Goal: Use online tool/utility: Utilize a website feature to perform a specific function

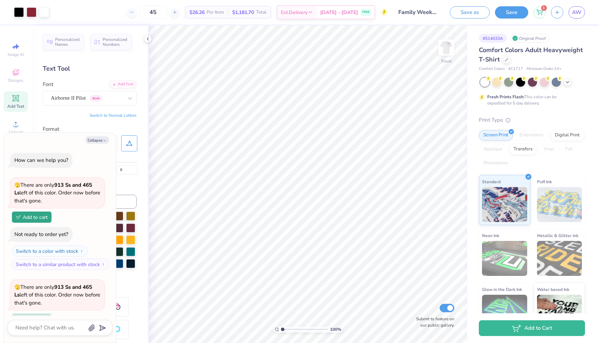
scroll to position [405, 0]
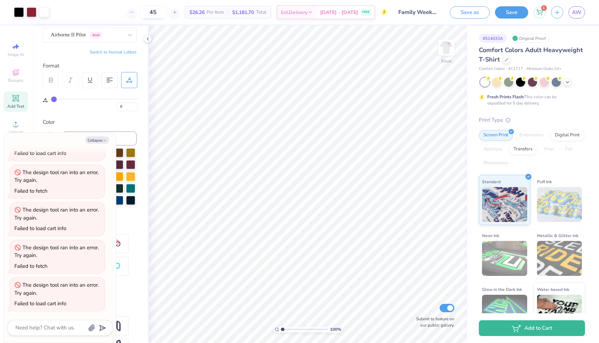
click at [167, 10] on input "45" at bounding box center [152, 12] width 27 height 13
click at [134, 12] on icon at bounding box center [131, 12] width 5 height 5
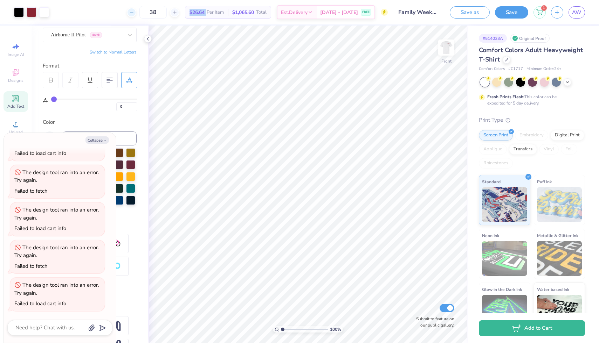
click at [134, 12] on icon at bounding box center [131, 12] width 5 height 5
click at [138, 12] on icon at bounding box center [135, 12] width 5 height 5
click at [181, 11] on icon at bounding box center [178, 12] width 5 height 5
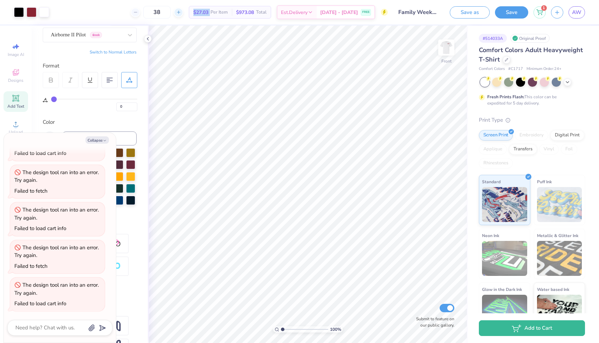
click at [181, 11] on icon at bounding box center [178, 12] width 5 height 5
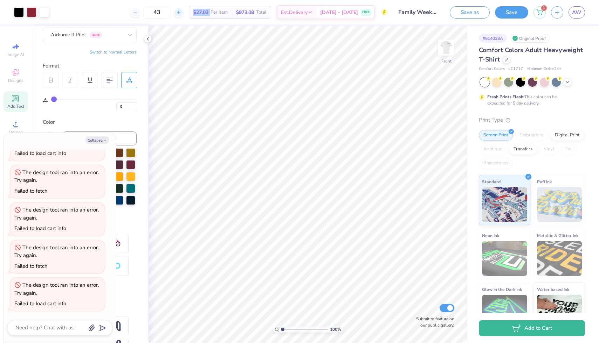
click at [181, 11] on icon at bounding box center [178, 12] width 5 height 5
click at [188, 11] on div "44" at bounding box center [180, 12] width 53 height 13
click at [177, 11] on icon at bounding box center [174, 12] width 5 height 5
type input "45"
type textarea "x"
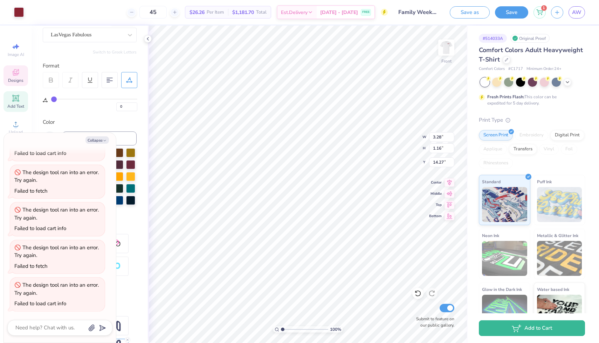
type input "3.28"
type input "1.16"
type input "14.27"
type textarea "x"
type textarea "F"
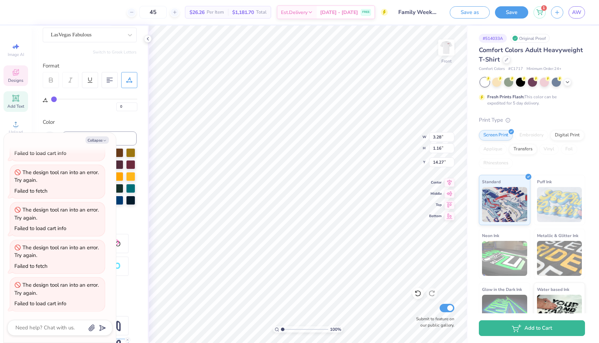
type textarea "x"
type textarea "FA"
type textarea "x"
type textarea "FAM"
type textarea "x"
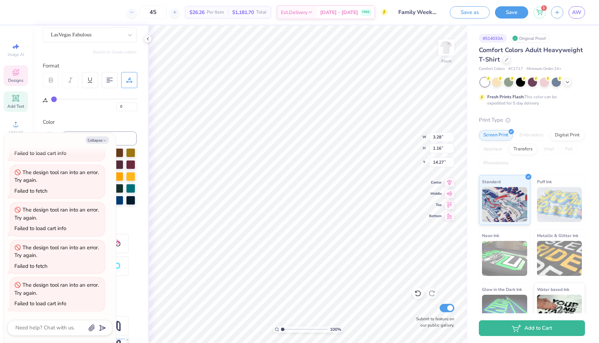
type textarea "FAMI"
type textarea "x"
type textarea "FAM"
type textarea "x"
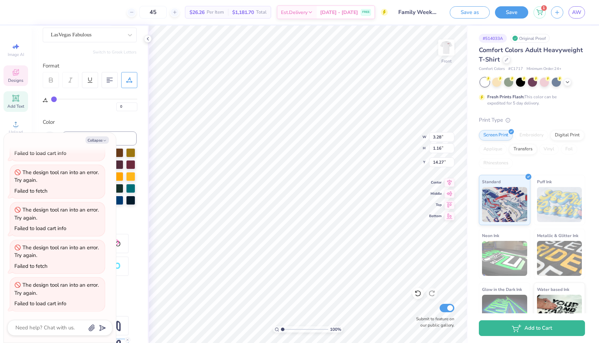
type textarea "FA"
type textarea "x"
type textarea "F"
type textarea "x"
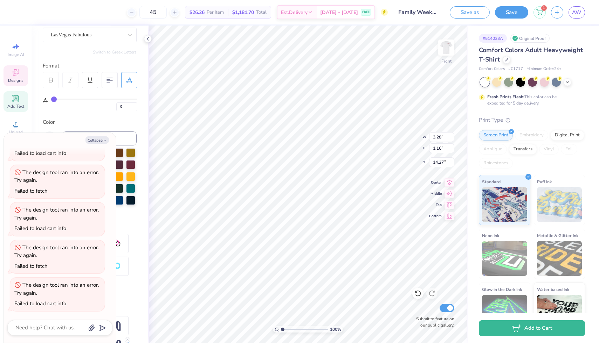
type textarea "F"
type textarea "x"
type textarea "Fa"
type textarea "x"
type textarea "Fam"
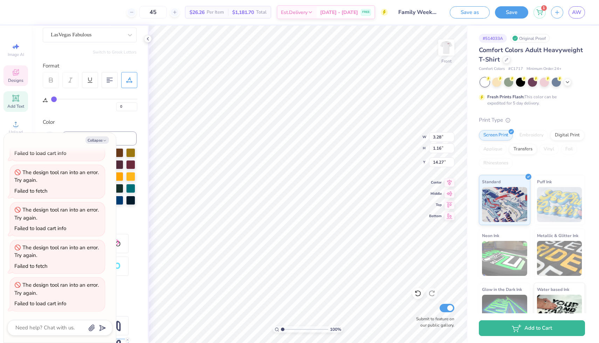
type textarea "x"
type textarea "Fami"
type textarea "x"
type textarea "Famil"
type textarea "x"
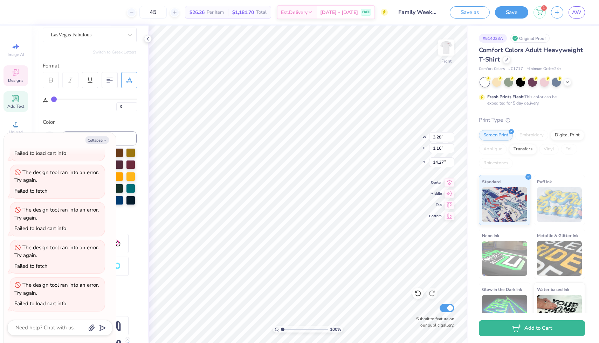
type textarea "Family"
click at [505, 14] on button "Save" at bounding box center [511, 11] width 33 height 12
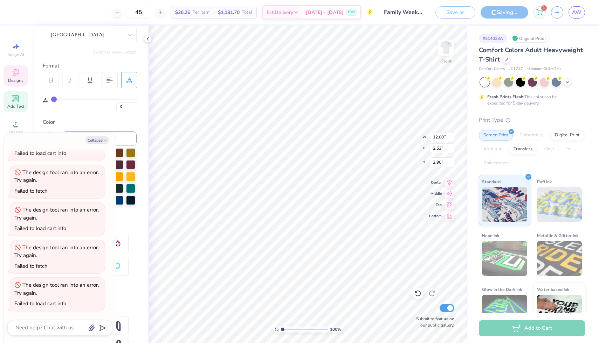
scroll to position [405, 0]
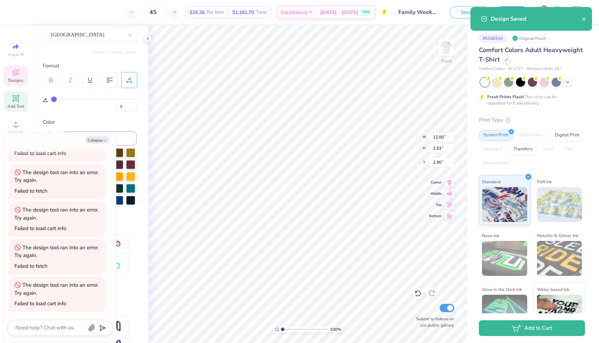
type textarea "x"
type textarea "F WEEKEND"
type textarea "x"
type textarea "FA WEEKEND"
type textarea "x"
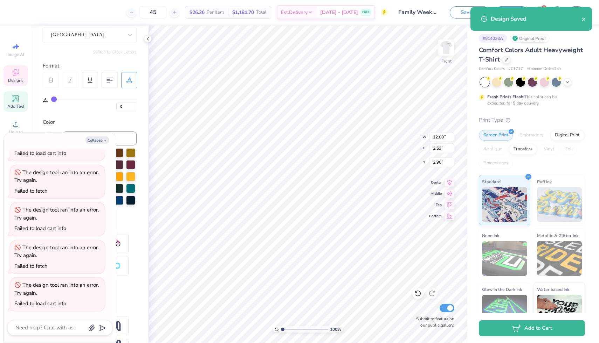
scroll to position [0, 0]
type textarea "FAm WEEKEND"
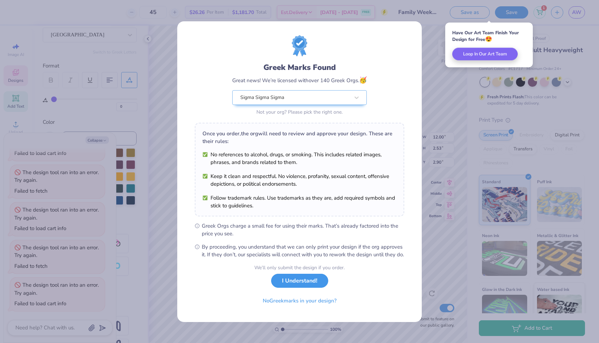
click at [302, 279] on button "I Understand!" at bounding box center [299, 281] width 57 height 14
type textarea "x"
type input "8.81"
type input "2.04"
type input "3.15"
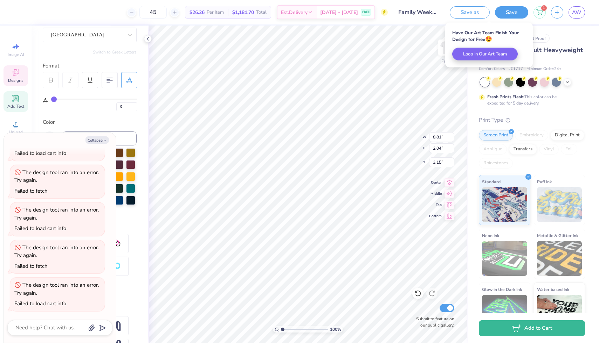
type textarea "x"
type input "3.28"
type textarea "x"
type textarea "FAmI WEEKEND"
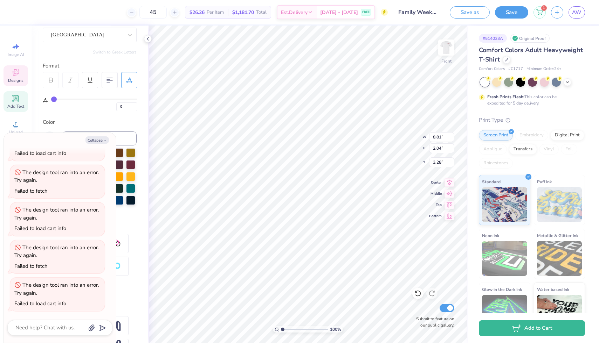
type textarea "x"
type textarea "FAmIL WEEKEND"
type textarea "x"
type textarea "FAmILY WEEKEND"
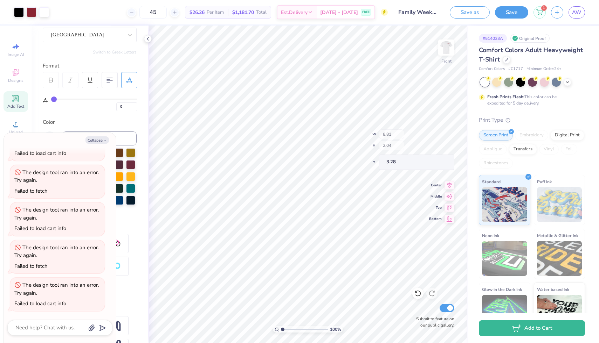
type textarea "x"
type input "6.58"
type input "1.22"
type input "6.59"
type textarea "x"
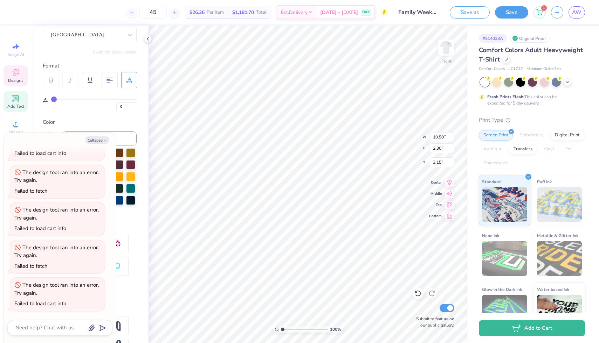
type input "3.00"
click at [508, 18] on button "Save" at bounding box center [511, 11] width 33 height 12
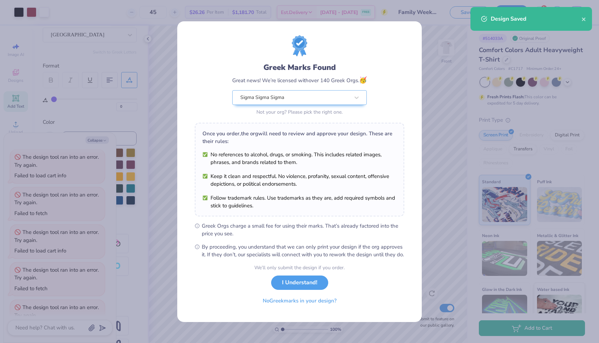
scroll to position [405, 0]
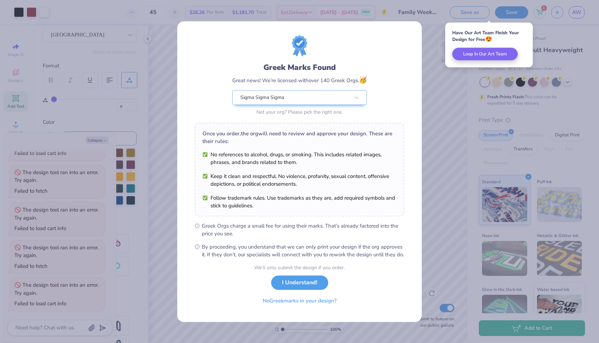
click at [446, 75] on div "Greek Marks Found Great news! We’re licensed with over 140 Greek Orgs. 🥳 Sigma …" at bounding box center [299, 171] width 599 height 343
click at [315, 288] on button "I Understand!" at bounding box center [299, 281] width 57 height 14
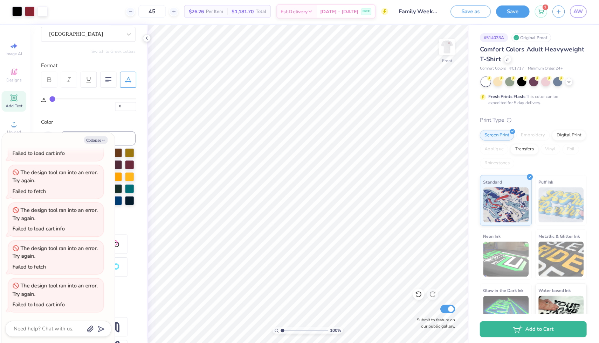
type textarea "x"
